Goal: Find specific page/section: Find specific page/section

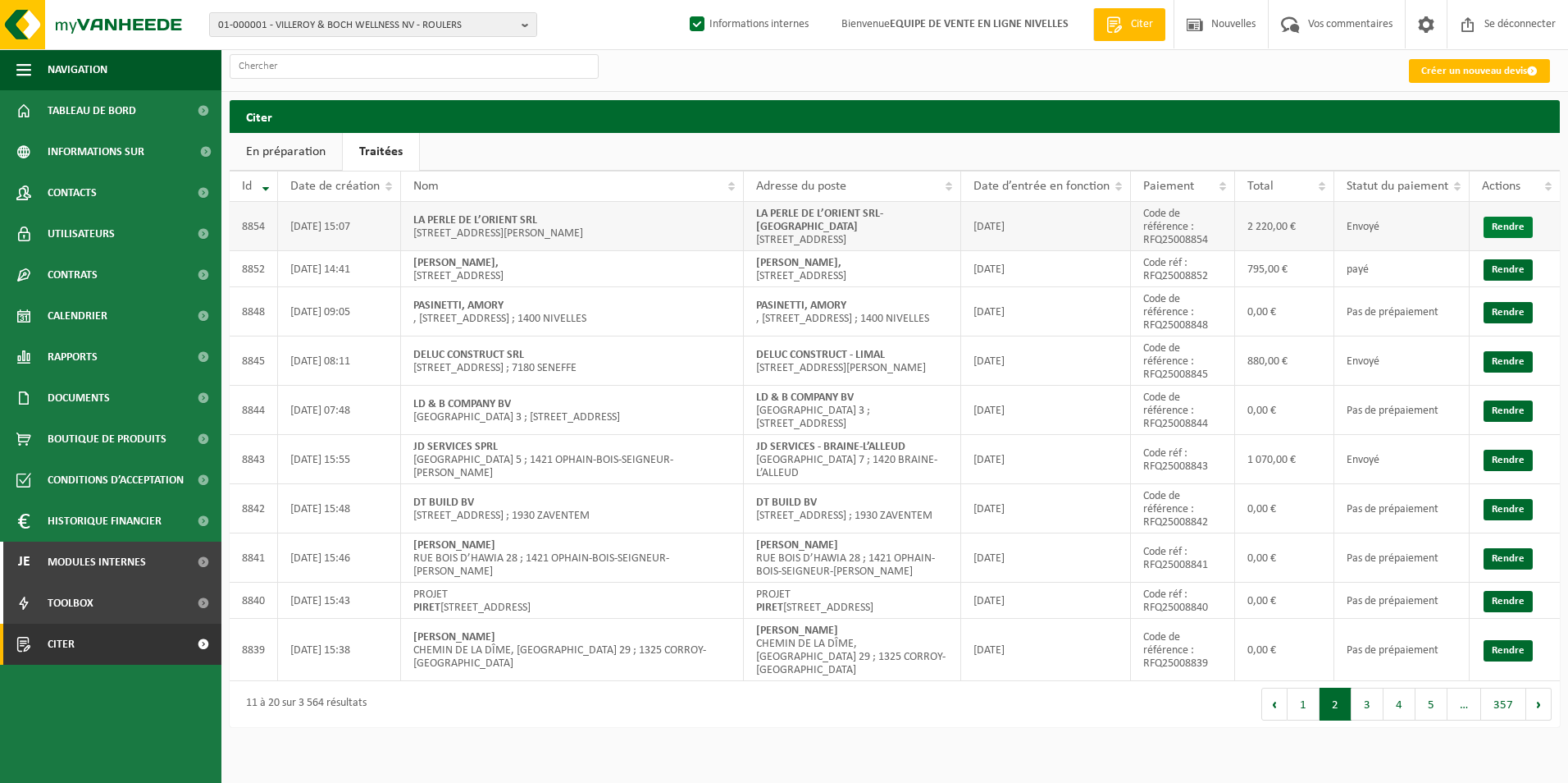
click at [1507, 228] on link "Rendre" at bounding box center [1508, 227] width 49 height 21
click at [1299, 721] on button "1" at bounding box center [1303, 703] width 32 height 33
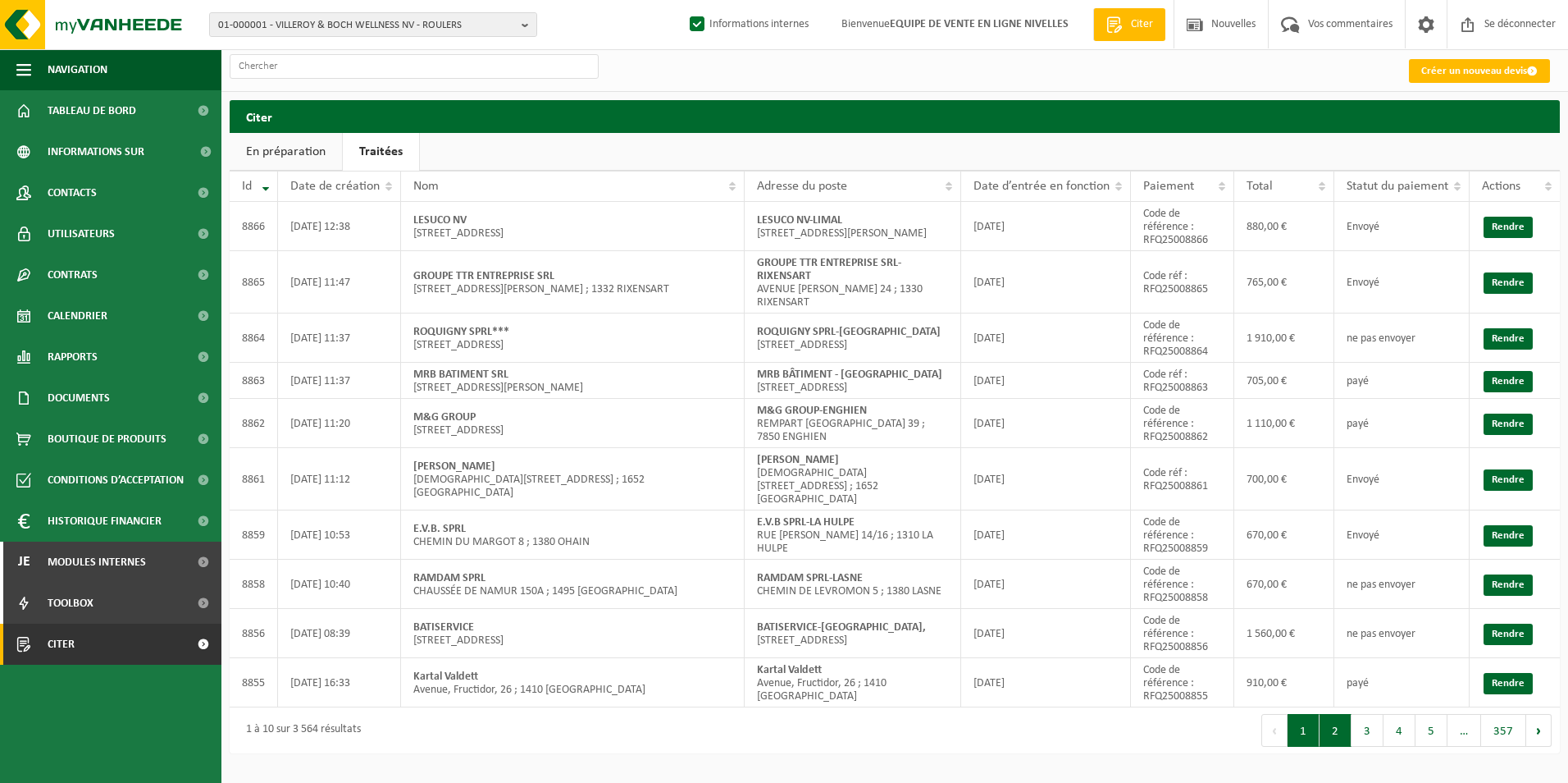
click at [1332, 714] on button "2" at bounding box center [1335, 730] width 32 height 33
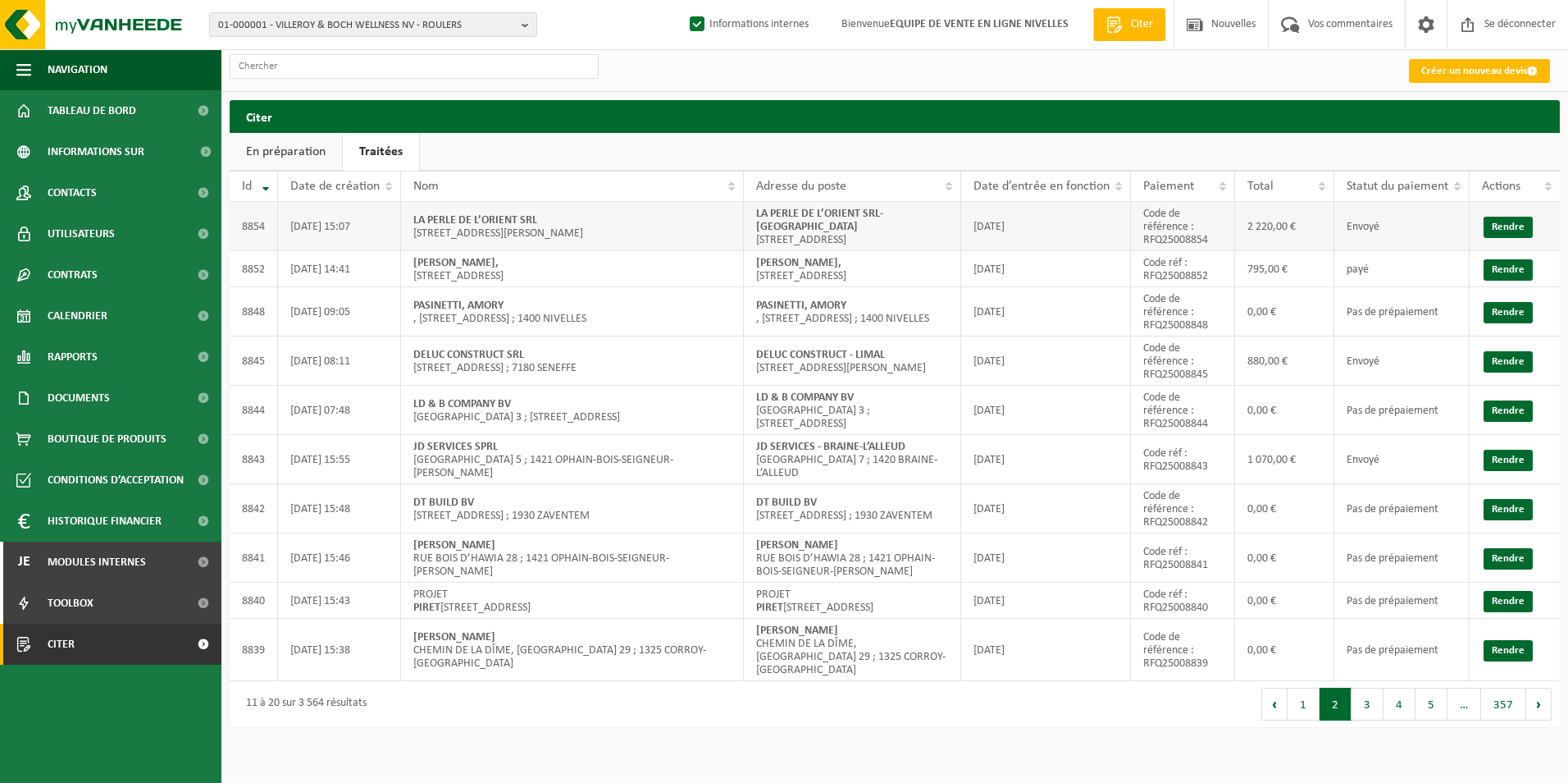
drag, startPoint x: 755, startPoint y: 244, endPoint x: 845, endPoint y: 259, distance: 91.2
click at [845, 251] on td "LA PERLE DE L’ORIENT SRL-BUGGENHOUT [STREET_ADDRESS]" at bounding box center [851, 226] width 217 height 49
copy td "[STREET_ADDRESS]"
click at [1310, 721] on button "1" at bounding box center [1303, 703] width 32 height 33
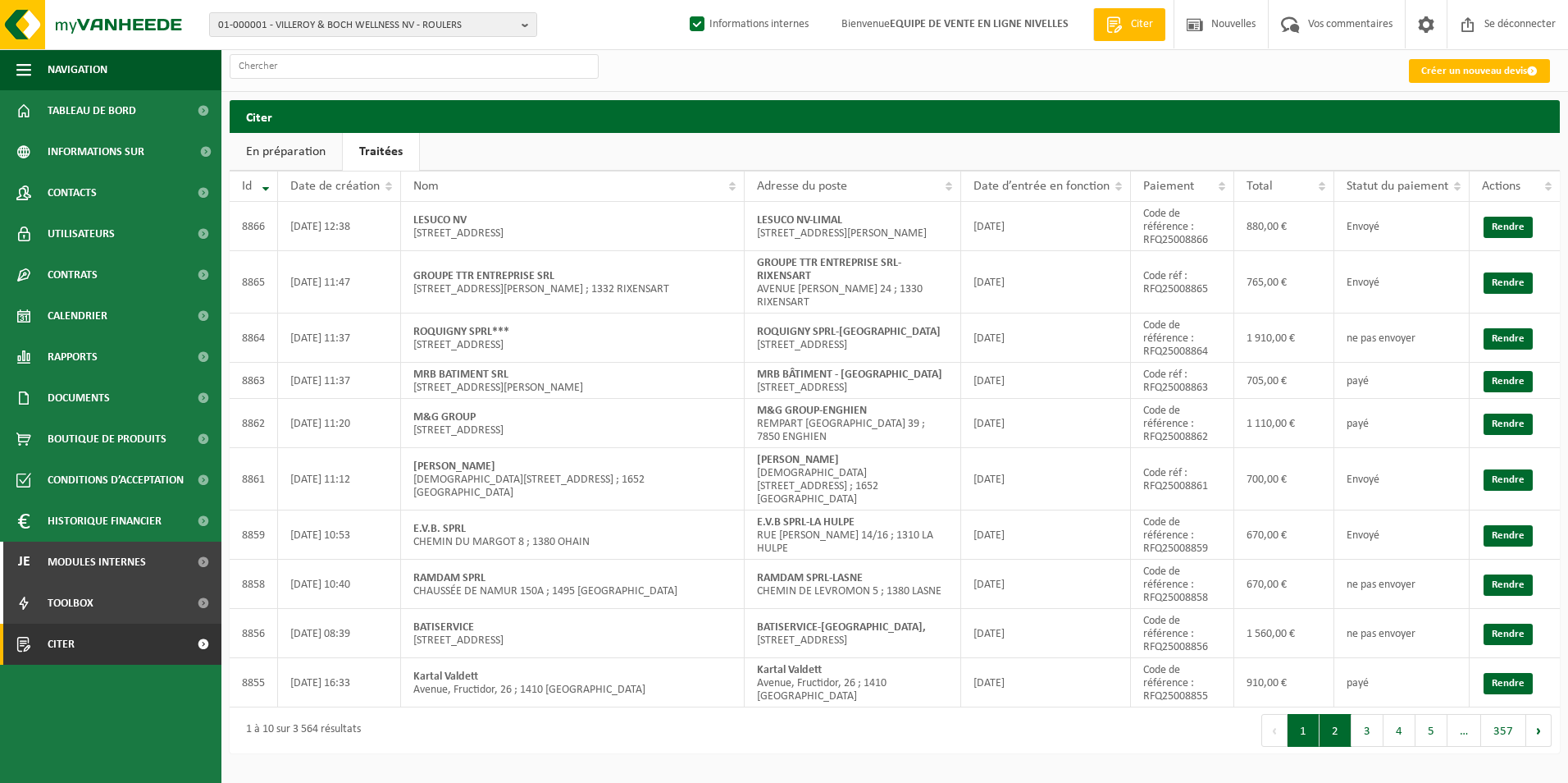
click at [1341, 714] on button "2" at bounding box center [1335, 730] width 32 height 33
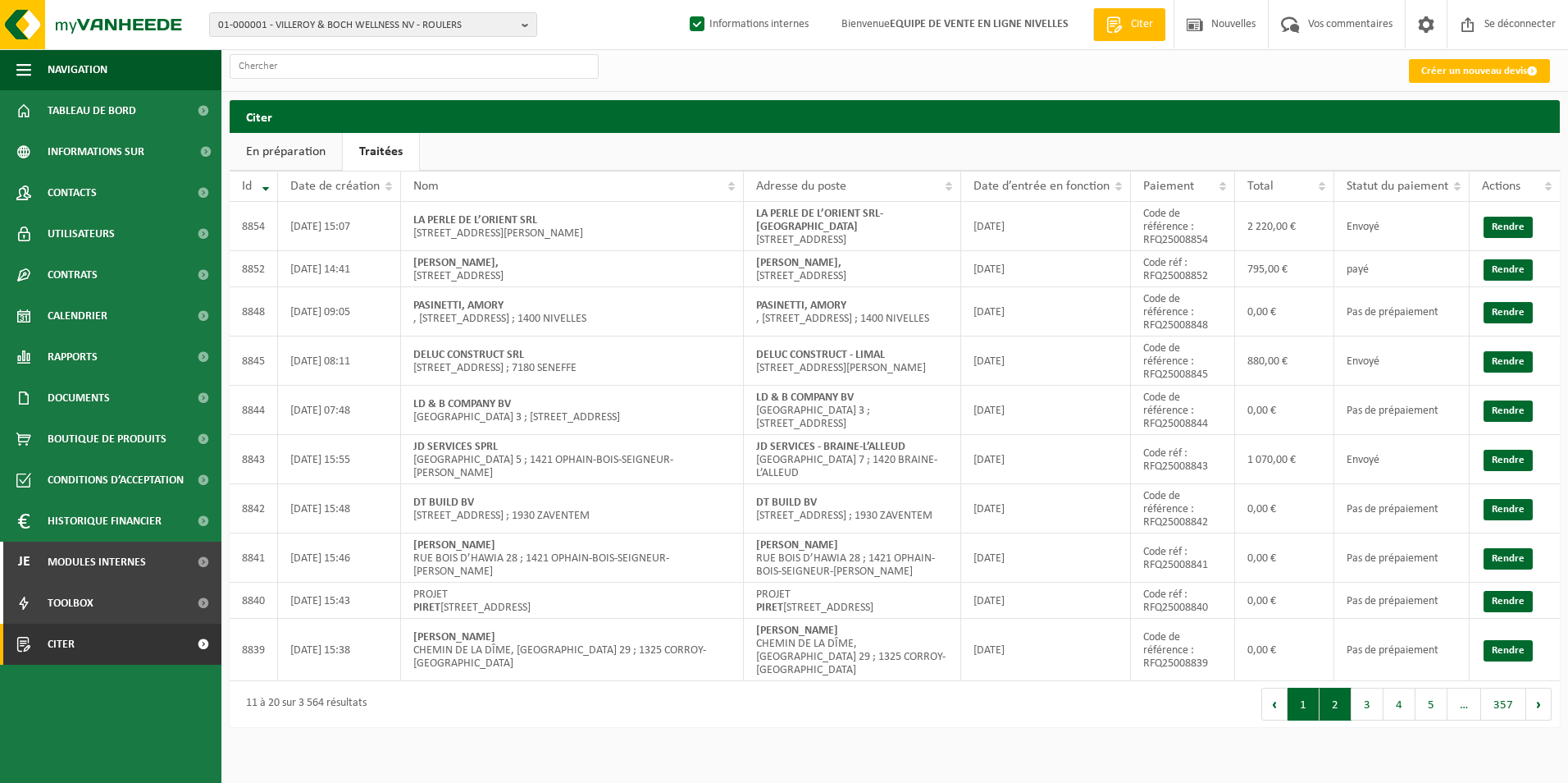
click at [1306, 721] on button "1" at bounding box center [1303, 703] width 32 height 33
